Goal: Task Accomplishment & Management: Complete application form

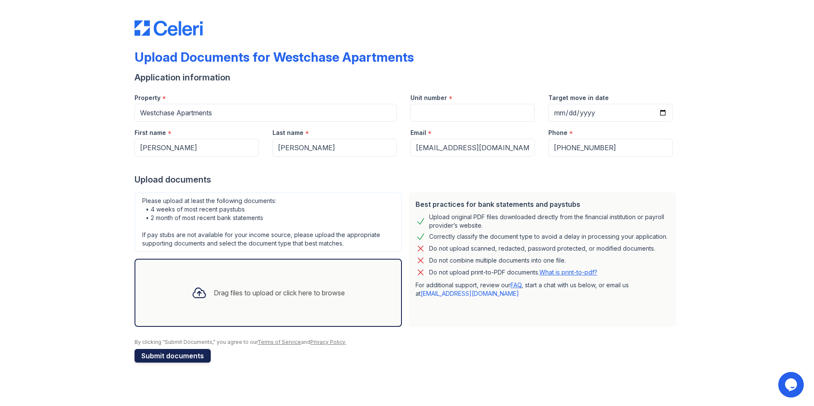
click at [183, 358] on button "Submit documents" at bounding box center [173, 356] width 76 height 14
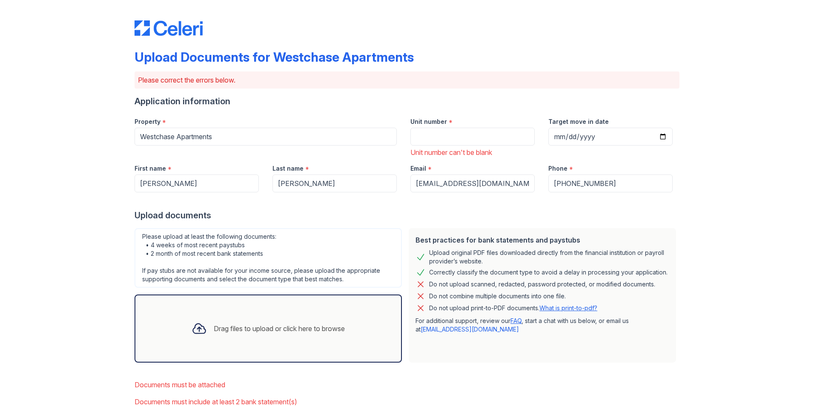
click at [641, 302] on div "Best practices for bank statements and paystubs Upload original PDF files downl…" at bounding box center [542, 295] width 267 height 135
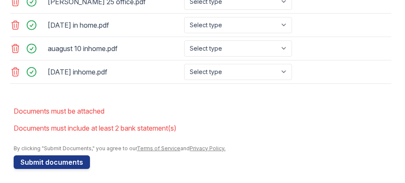
scroll to position [588, 0]
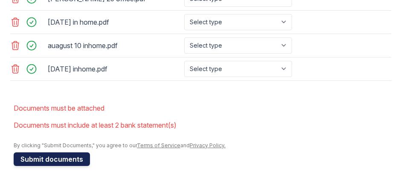
click at [67, 160] on button "Submit documents" at bounding box center [52, 159] width 76 height 14
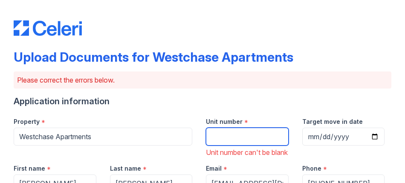
click at [223, 137] on input "Unit number" at bounding box center [247, 137] width 83 height 18
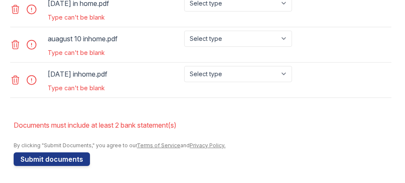
scroll to position [643, 0]
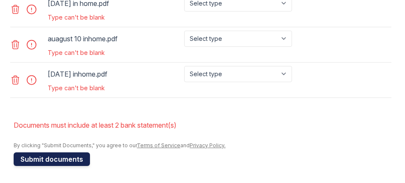
type input "967f"
click at [43, 158] on button "Submit documents" at bounding box center [52, 159] width 76 height 14
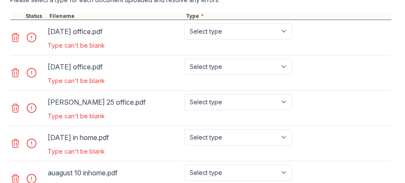
scroll to position [476, 0]
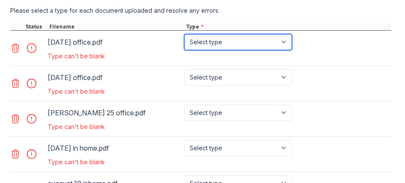
click at [285, 41] on select "Select type Paystub Bank Statement Offer Letter Tax Documents Benefit Award Let…" at bounding box center [238, 42] width 108 height 16
select select "paystub"
click at [184, 34] on select "Select type Paystub Bank Statement Offer Letter Tax Documents Benefit Award Let…" at bounding box center [238, 42] width 108 height 16
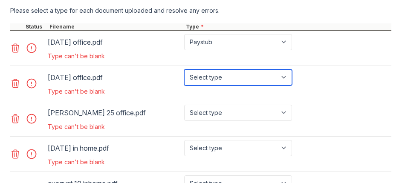
click at [285, 75] on select "Select type Paystub Bank Statement Offer Letter Tax Documents Benefit Award Let…" at bounding box center [238, 77] width 108 height 16
select select "paystub"
click at [184, 69] on select "Select type Paystub Bank Statement Offer Letter Tax Documents Benefit Award Let…" at bounding box center [238, 77] width 108 height 16
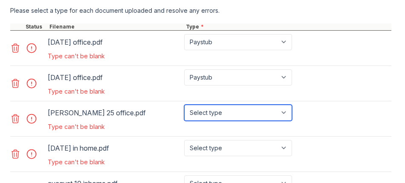
click at [285, 113] on select "Select type Paystub Bank Statement Offer Letter Tax Documents Benefit Award Let…" at bounding box center [238, 113] width 108 height 16
select select "paystub"
click at [184, 105] on select "Select type Paystub Bank Statement Offer Letter Tax Documents Benefit Award Let…" at bounding box center [238, 113] width 108 height 16
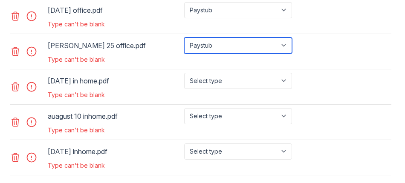
scroll to position [537, 0]
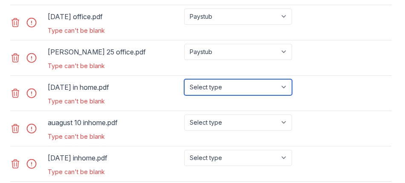
click at [285, 88] on select "Select type Paystub Bank Statement Offer Letter Tax Documents Benefit Award Let…" at bounding box center [238, 87] width 108 height 16
select select "paystub"
click at [184, 79] on select "Select type Paystub Bank Statement Offer Letter Tax Documents Benefit Award Let…" at bounding box center [238, 87] width 108 height 16
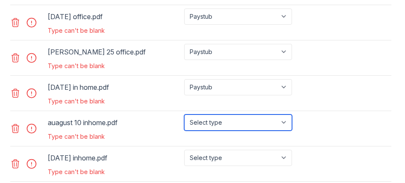
click at [284, 122] on select "Select type Paystub Bank Statement Offer Letter Tax Documents Benefit Award Let…" at bounding box center [238, 123] width 108 height 16
select select "paystub"
click at [184, 115] on select "Select type Paystub Bank Statement Offer Letter Tax Documents Benefit Award Let…" at bounding box center [238, 123] width 108 height 16
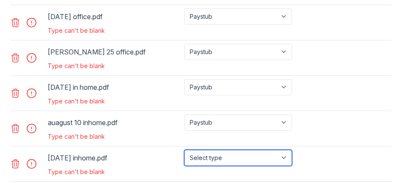
click at [284, 158] on select "Select type Paystub Bank Statement Offer Letter Tax Documents Benefit Award Let…" at bounding box center [238, 158] width 108 height 16
select select "paystub"
click at [184, 150] on select "Select type Paystub Bank Statement Offer Letter Tax Documents Benefit Award Let…" at bounding box center [238, 158] width 108 height 16
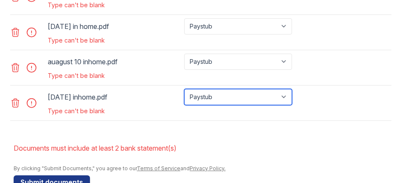
scroll to position [621, 0]
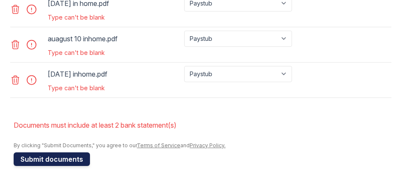
click at [61, 161] on button "Submit documents" at bounding box center [52, 159] width 76 height 14
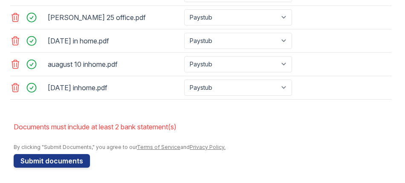
scroll to position [549, 0]
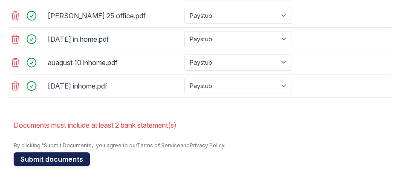
click at [67, 158] on button "Submit documents" at bounding box center [52, 159] width 76 height 14
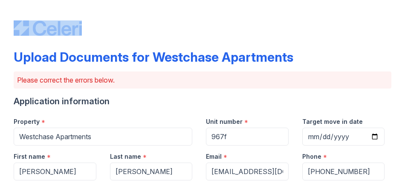
drag, startPoint x: 398, startPoint y: 20, endPoint x: 399, endPoint y: 29, distance: 9.4
click at [399, 29] on main "Upload Documents for Westchase Apartments Please correct the errors below. Appl…" at bounding box center [202, 91] width 405 height 183
drag, startPoint x: 399, startPoint y: 29, endPoint x: 377, endPoint y: 35, distance: 22.8
click at [377, 35] on div at bounding box center [202, 19] width 377 height 32
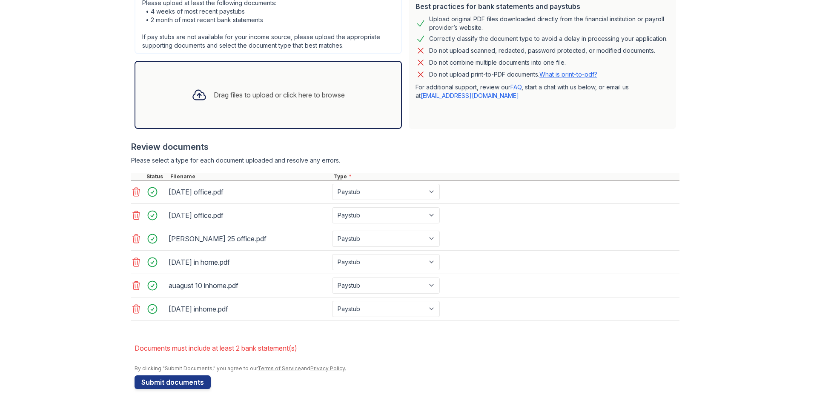
scroll to position [222, 0]
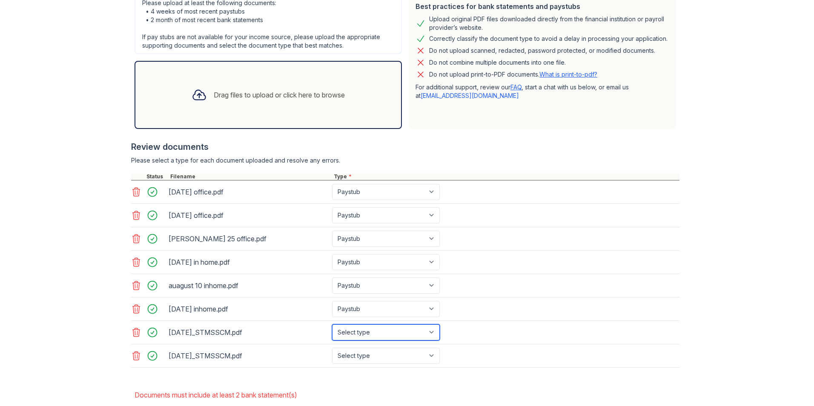
click at [431, 331] on select "Select type Paystub Bank Statement Offer Letter Tax Documents Benefit Award Let…" at bounding box center [386, 333] width 108 height 16
select select "bank_statement"
click at [332, 325] on select "Select type Paystub Bank Statement Offer Letter Tax Documents Benefit Award Let…" at bounding box center [386, 333] width 108 height 16
click at [430, 358] on select "Select type Paystub Bank Statement Offer Letter Tax Documents Benefit Award Let…" at bounding box center [386, 356] width 108 height 16
select select "bank_statement"
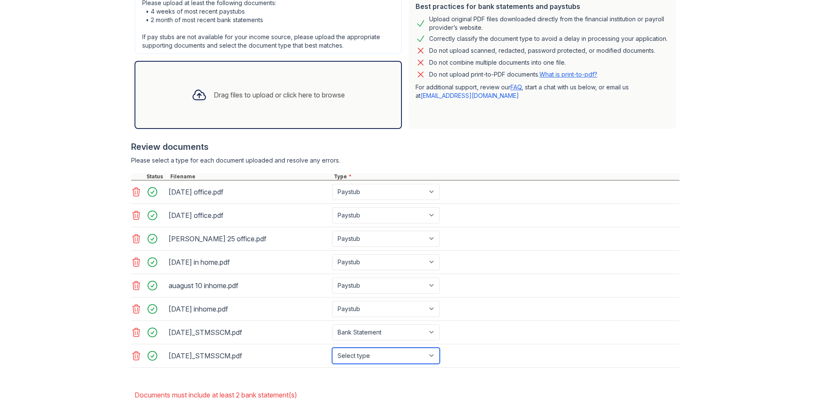
click at [332, 348] on select "Select type Paystub Bank Statement Offer Letter Tax Documents Benefit Award Let…" at bounding box center [386, 356] width 108 height 16
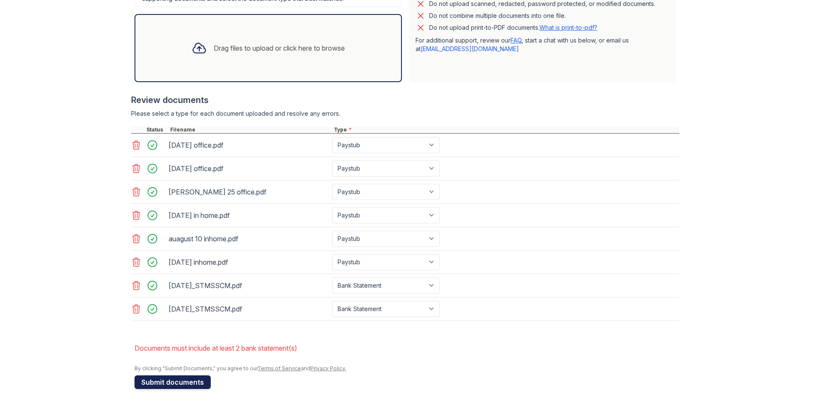
click at [193, 383] on button "Submit documents" at bounding box center [173, 383] width 76 height 14
